Goal: Task Accomplishment & Management: Manage account settings

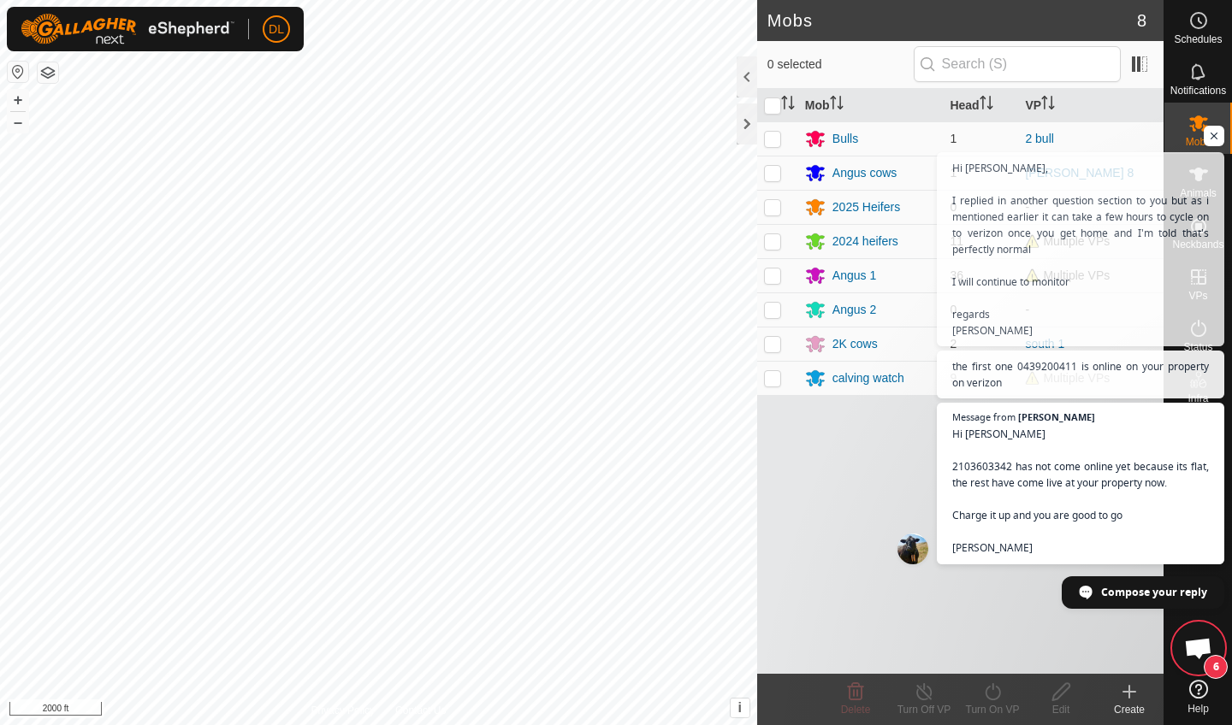
scroll to position [7892, 0]
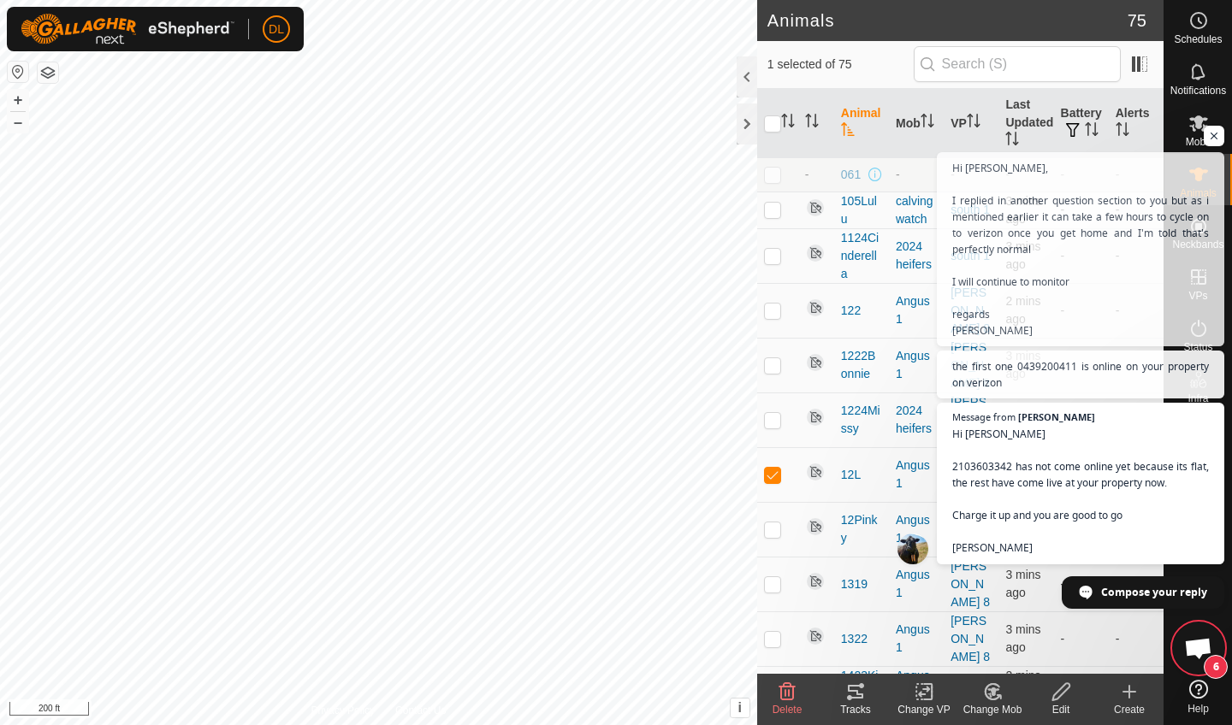
click at [860, 698] on icon at bounding box center [855, 692] width 15 height 14
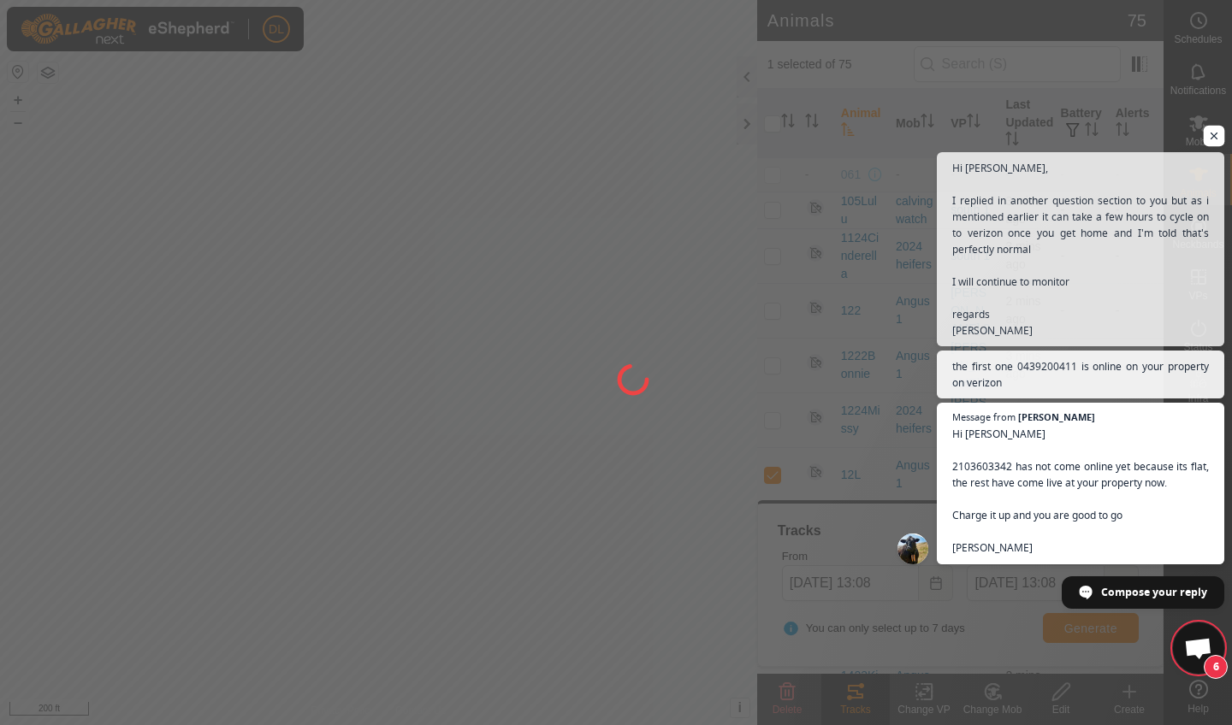
click at [1214, 133] on span "Open chat" at bounding box center [1213, 136] width 21 height 21
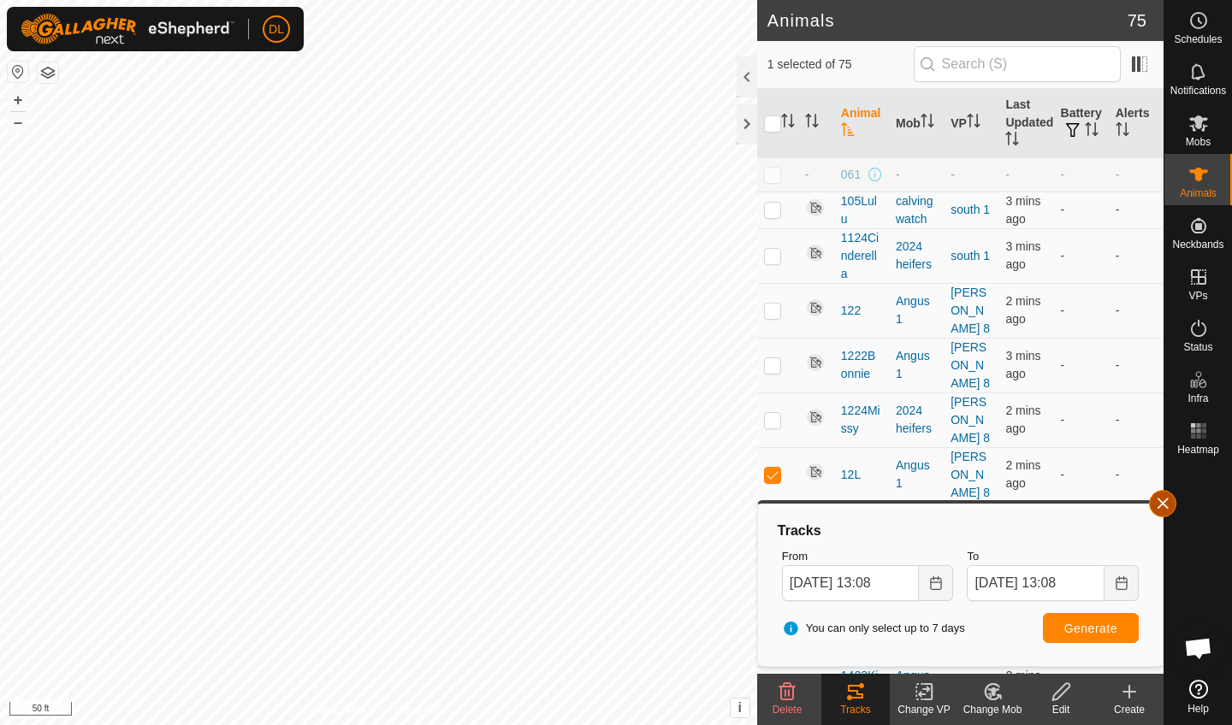
click at [1164, 507] on button "button" at bounding box center [1162, 503] width 27 height 27
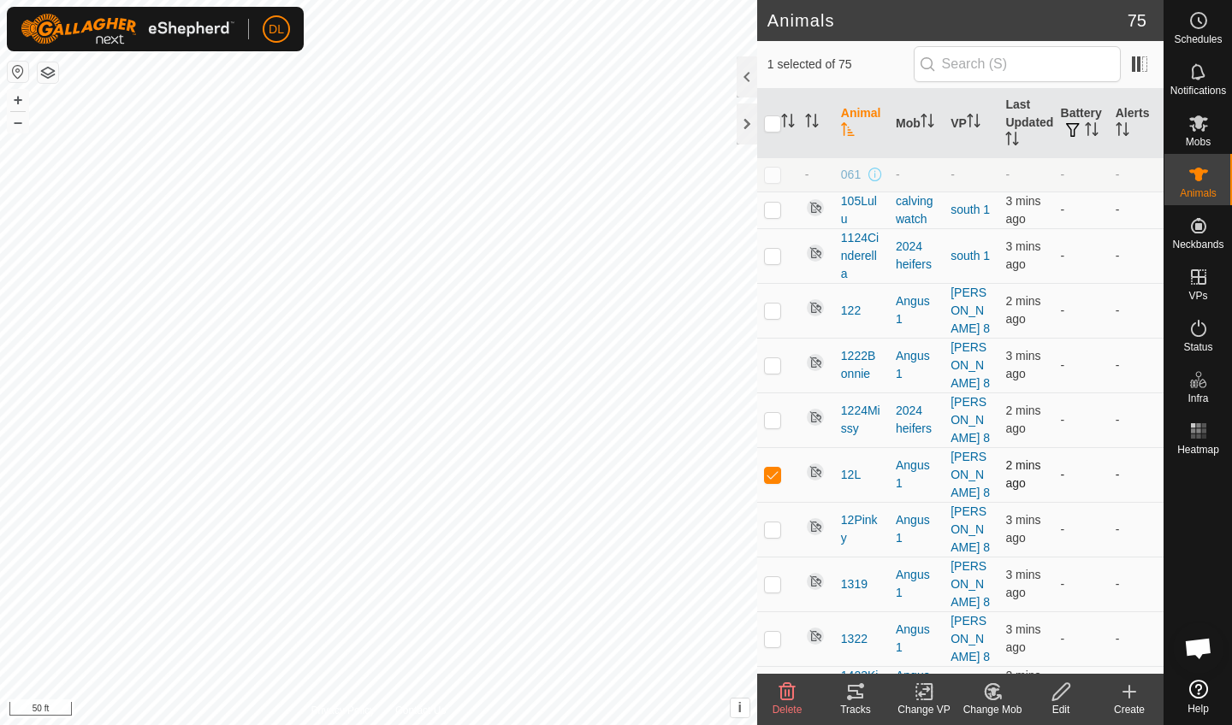
click at [776, 468] on p-checkbox at bounding box center [772, 475] width 17 height 14
checkbox input "false"
click at [770, 358] on p-checkbox at bounding box center [772, 365] width 17 height 14
checkbox input "false"
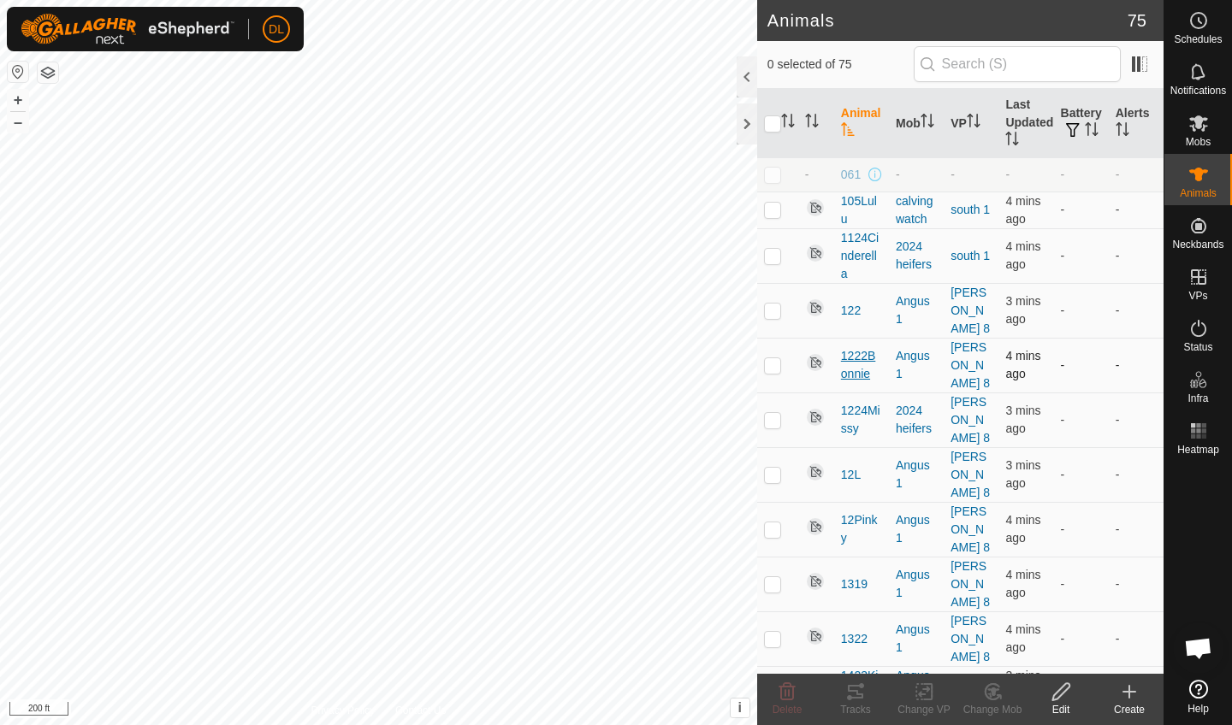
click at [853, 347] on span "1222Bonnie" at bounding box center [861, 365] width 41 height 36
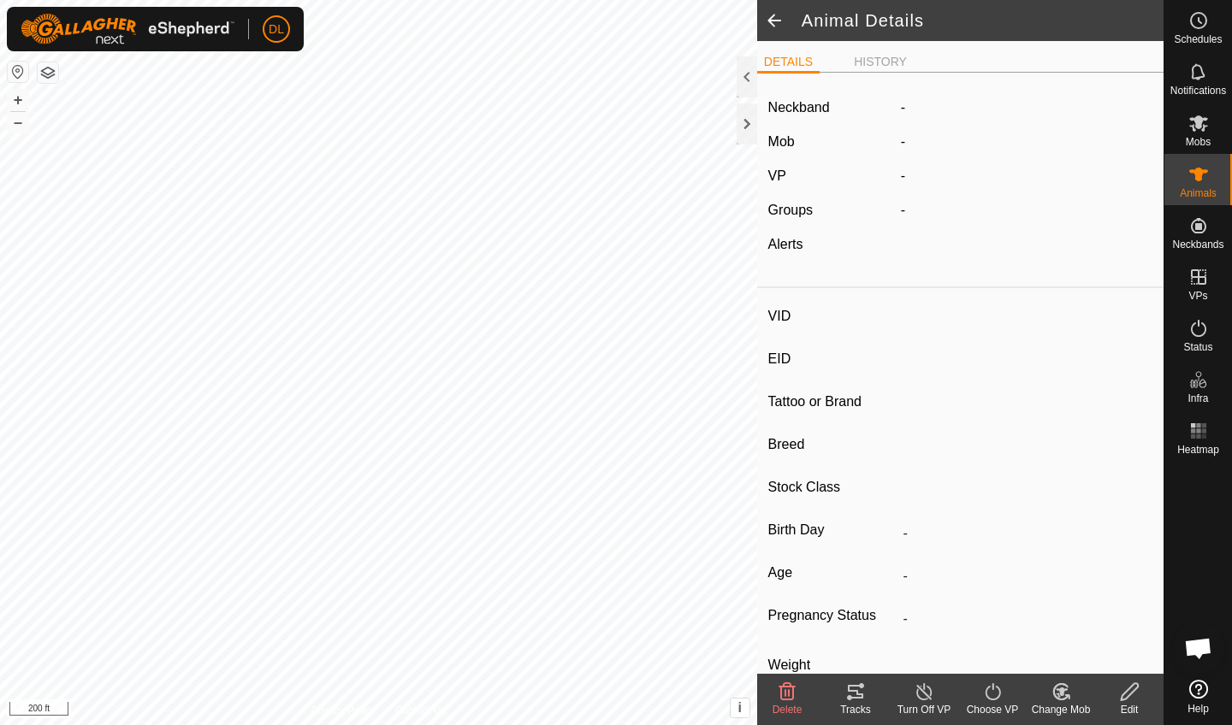
type input "1222Bonnie"
type input "-"
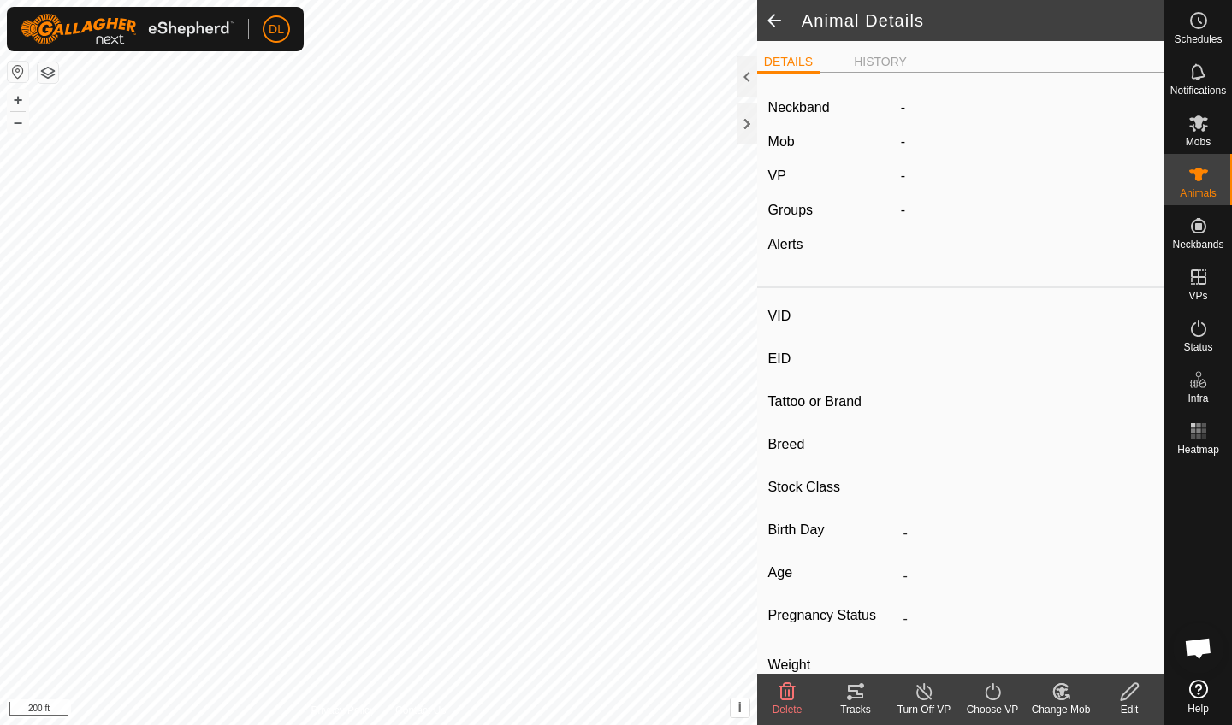
type input "0 kg"
type input "-"
